Goal: Transaction & Acquisition: Subscribe to service/newsletter

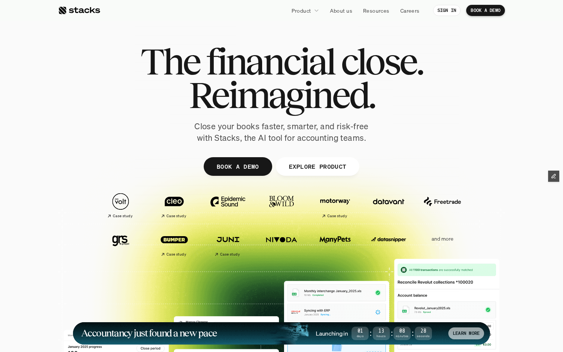
click at [451, 332] on div "LEARN MORE" at bounding box center [466, 333] width 36 height 12
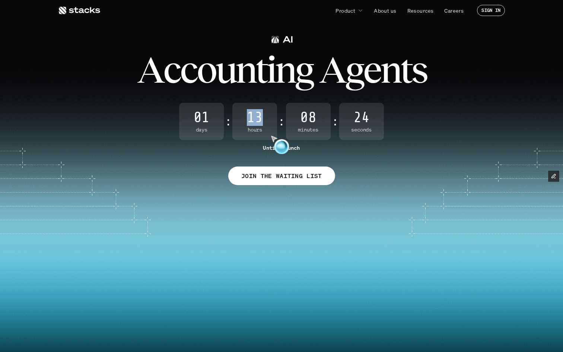
drag, startPoint x: 246, startPoint y: 119, endPoint x: 270, endPoint y: 119, distance: 23.5
click at [270, 119] on span "13" at bounding box center [254, 117] width 45 height 15
click at [304, 118] on span "08" at bounding box center [308, 117] width 45 height 15
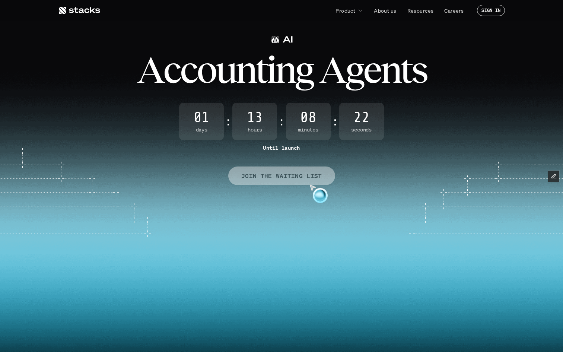
click at [297, 178] on p "JOIN THE WAITING LIST" at bounding box center [281, 176] width 81 height 11
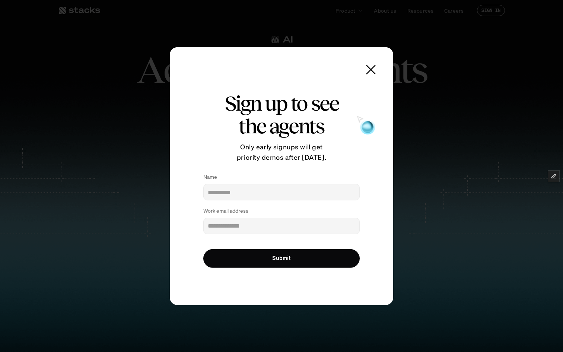
click at [371, 68] on use at bounding box center [371, 69] width 10 height 10
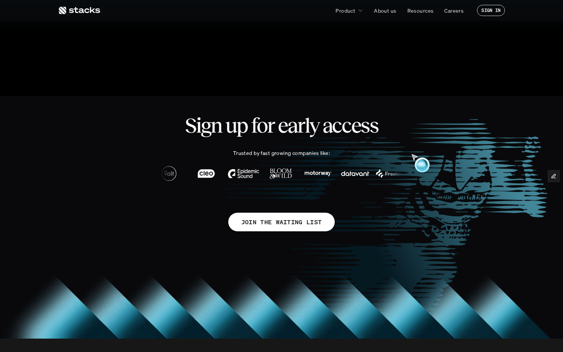
scroll to position [397, 0]
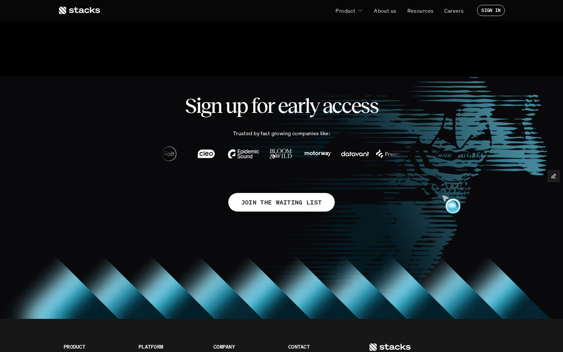
drag, startPoint x: 447, startPoint y: 170, endPoint x: 424, endPoint y: 211, distance: 47.4
click at [425, 211] on div "Sign up for early access Trusted by fast growing companies like: JOIN THE WAITI…" at bounding box center [281, 156] width 447 height 161
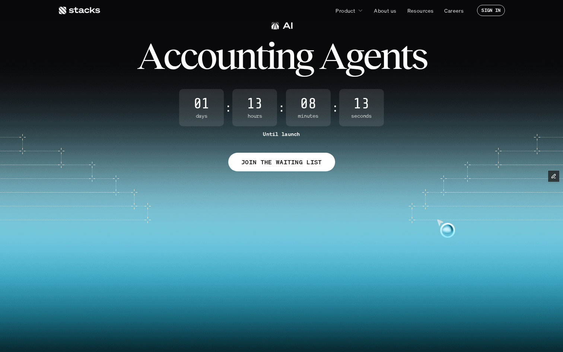
scroll to position [0, 0]
